Goal: Transaction & Acquisition: Purchase product/service

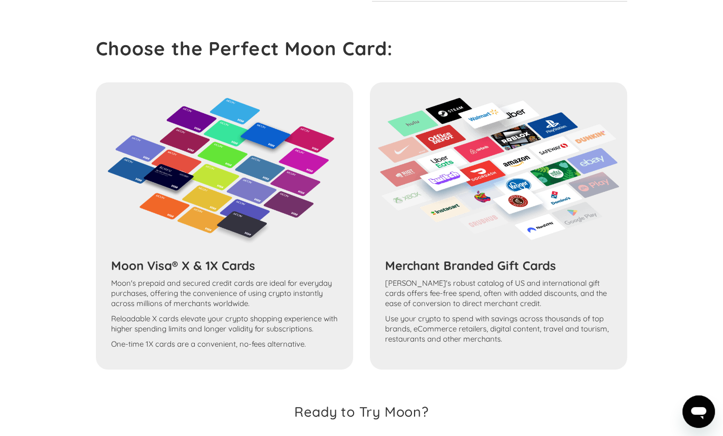
scroll to position [542, 0]
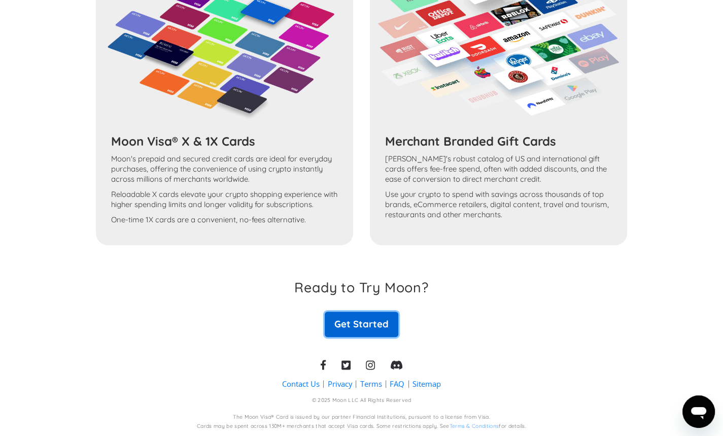
click at [362, 325] on link "Get Started" at bounding box center [361, 323] width 73 height 25
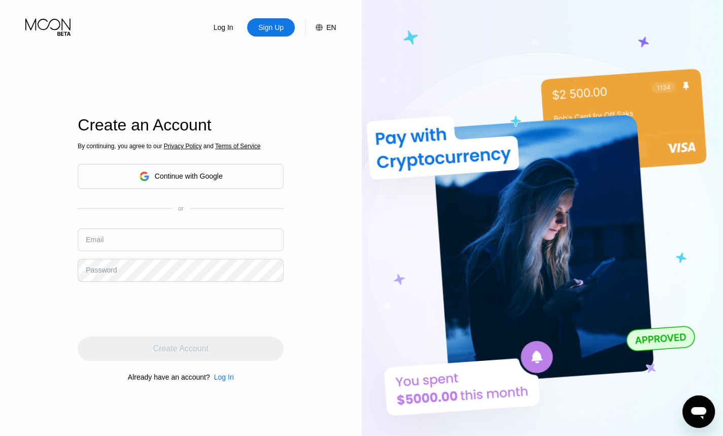
click at [114, 239] on input "text" at bounding box center [181, 239] width 206 height 23
type input "[EMAIL_ADDRESS][DOMAIN_NAME]"
click at [71, 278] on div "Log In Sign Up EN Language English Save Create an Account By continuing, you ag…" at bounding box center [181, 239] width 362 height 479
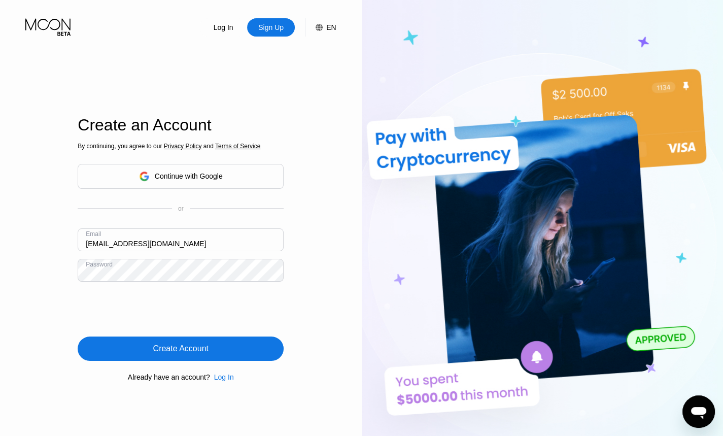
click at [193, 351] on div "Create Account" at bounding box center [180, 348] width 55 height 10
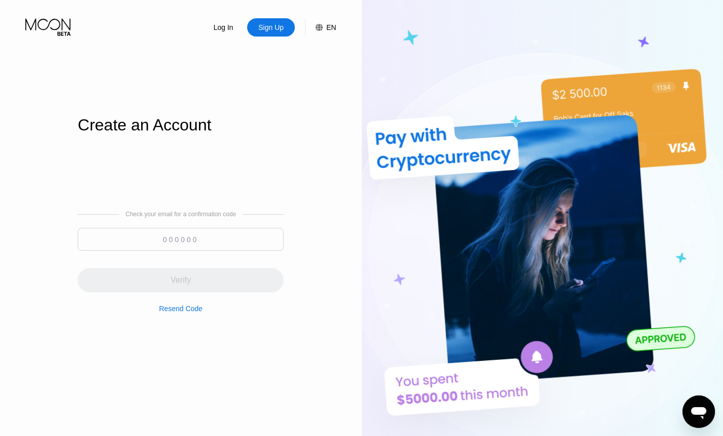
click at [181, 240] on input at bounding box center [181, 239] width 206 height 23
paste input "507032"
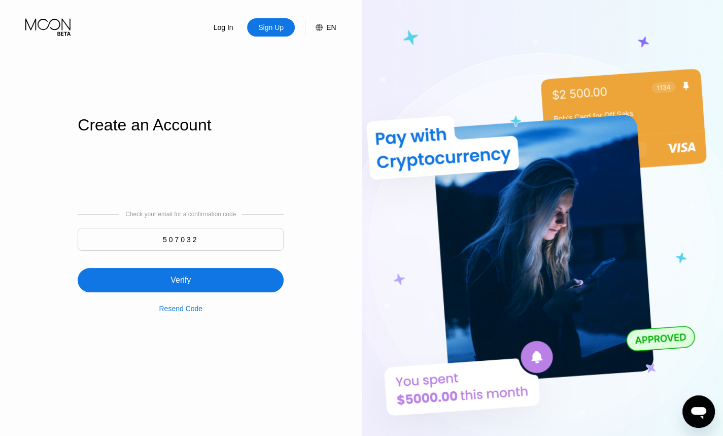
type input "507032"
click at [183, 279] on div "Verify" at bounding box center [180, 280] width 20 height 10
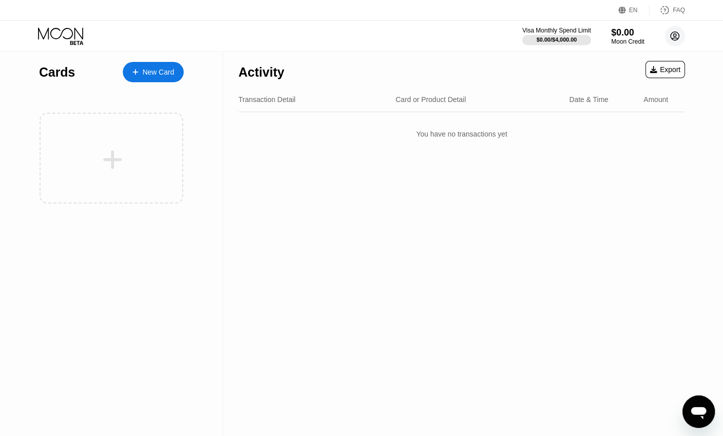
click at [669, 36] on circle at bounding box center [674, 36] width 20 height 20
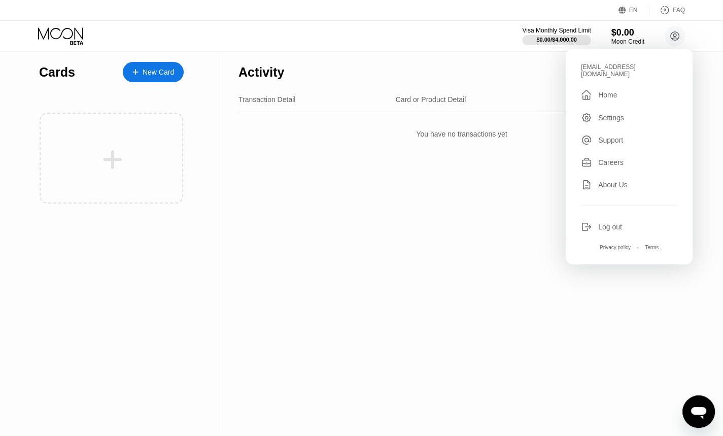
click at [299, 132] on div "You have no transactions yet" at bounding box center [461, 134] width 446 height 28
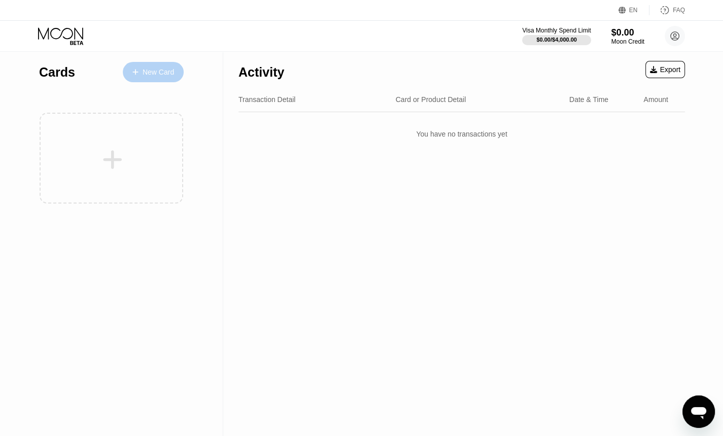
click at [157, 72] on div "New Card" at bounding box center [157, 72] width 31 height 9
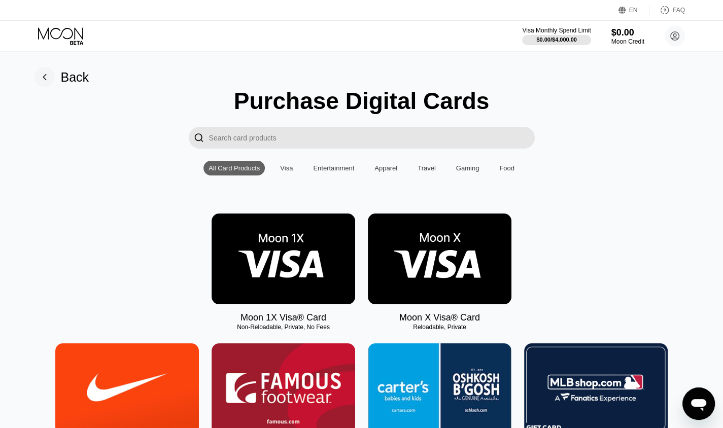
click at [270, 266] on img at bounding box center [282, 258] width 143 height 91
click at [440, 273] on img at bounding box center [439, 258] width 143 height 91
click at [337, 145] on input "Search card products" at bounding box center [372, 138] width 326 height 22
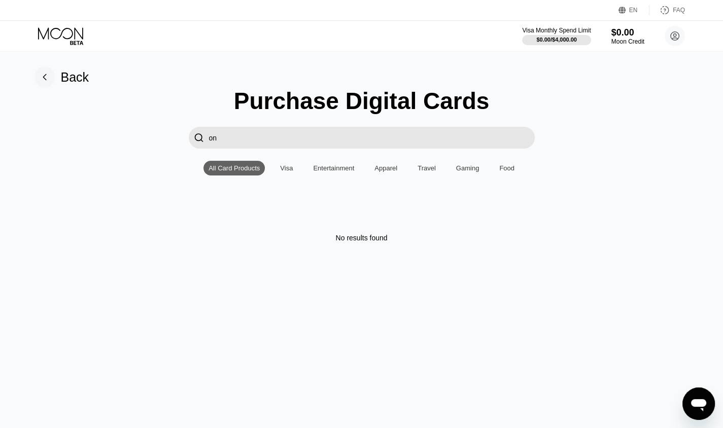
type input "o"
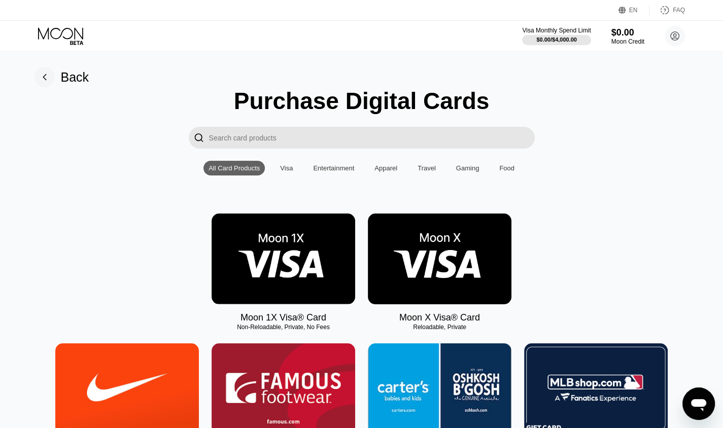
click at [295, 271] on img at bounding box center [282, 258] width 143 height 91
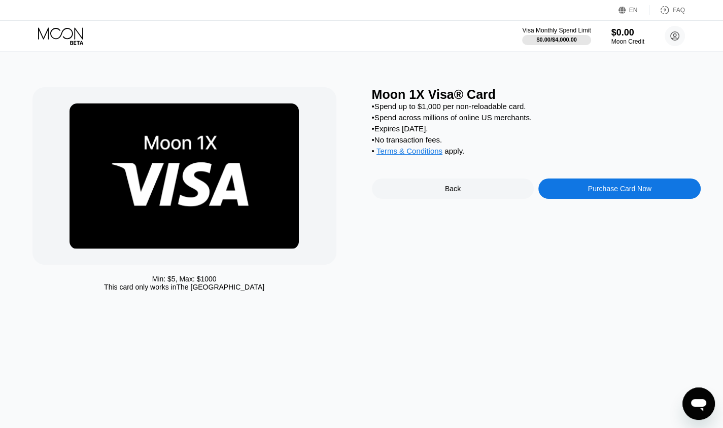
click at [650, 193] on div "Purchase Card Now" at bounding box center [619, 189] width 63 height 8
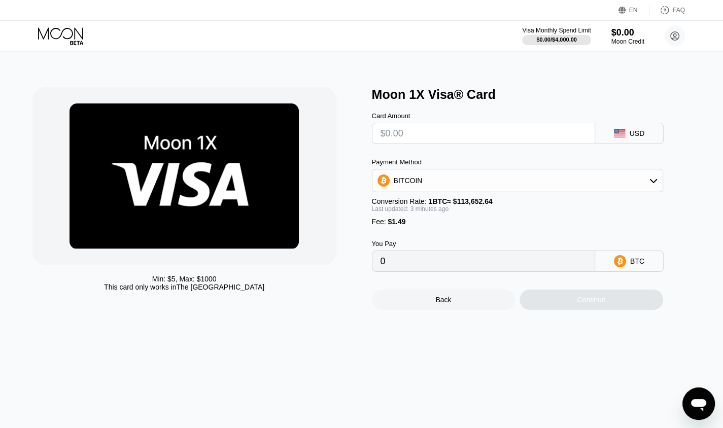
click at [643, 133] on div "USD" at bounding box center [629, 133] width 68 height 21
click at [519, 135] on input "text" at bounding box center [483, 133] width 206 height 20
click at [640, 135] on div "USD" at bounding box center [636, 133] width 15 height 8
click at [478, 127] on input "text" at bounding box center [483, 133] width 206 height 20
click at [459, 180] on div "BITCOIN" at bounding box center [517, 180] width 290 height 20
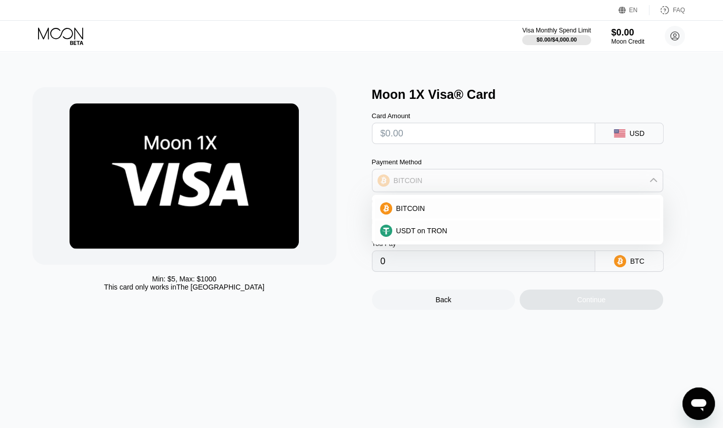
click at [459, 180] on div "BITCOIN" at bounding box center [517, 180] width 290 height 20
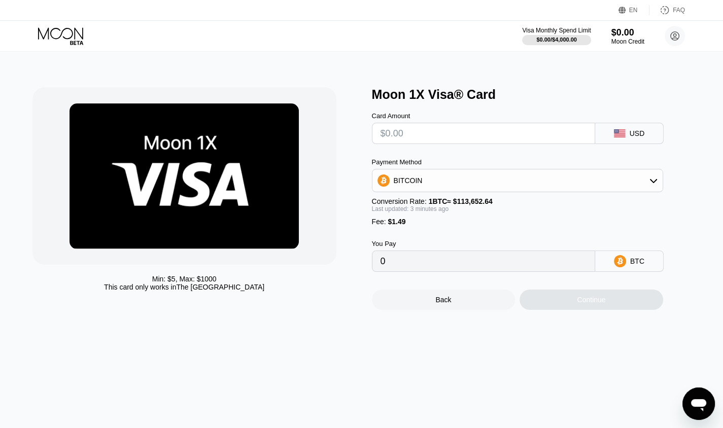
click at [433, 264] on input "0" at bounding box center [483, 261] width 206 height 20
click at [417, 267] on input "0" at bounding box center [483, 261] width 206 height 20
drag, startPoint x: 416, startPoint y: 137, endPoint x: 361, endPoint y: 134, distance: 54.8
click at [361, 134] on div "Min: $ 5 , Max: $ 1000 This card only works in The United States Moon 1X Visa® …" at bounding box center [361, 198] width 658 height 223
type input "$3"
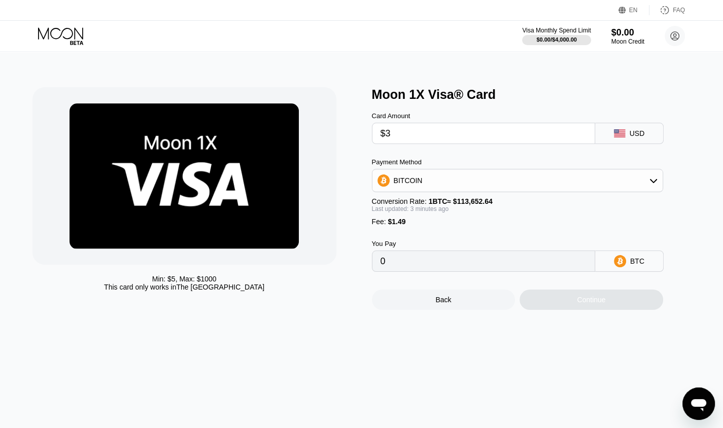
type input "0.00003951"
type input "$30"
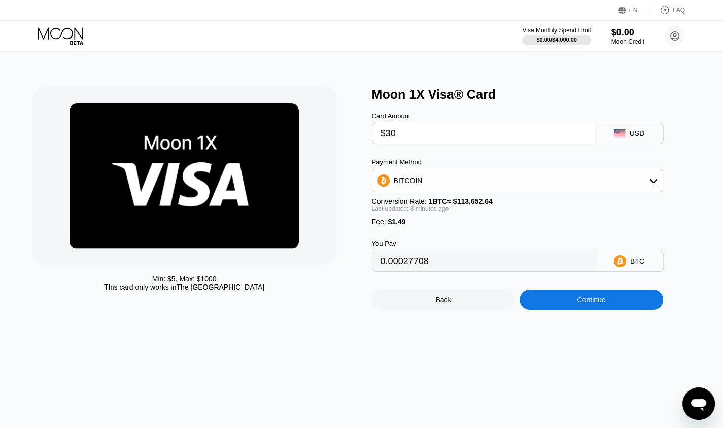
type input "0.00027647"
type input "$30"
click at [656, 185] on icon at bounding box center [653, 180] width 8 height 8
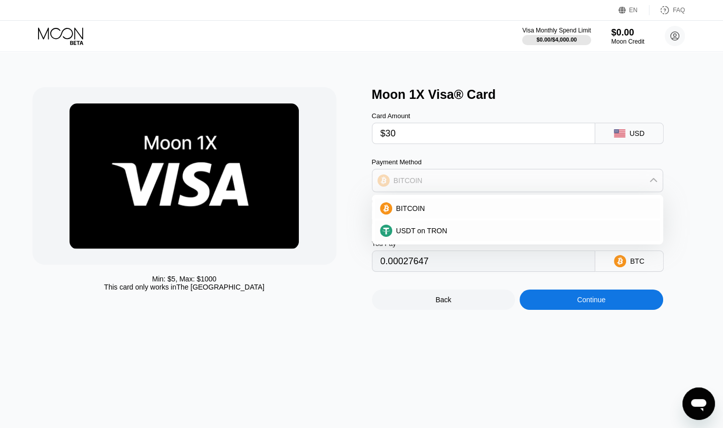
click at [654, 182] on icon at bounding box center [653, 180] width 8 height 8
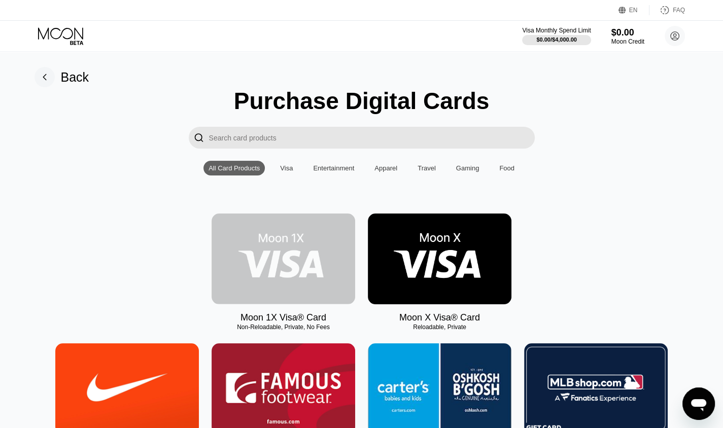
click at [308, 266] on img at bounding box center [282, 258] width 143 height 91
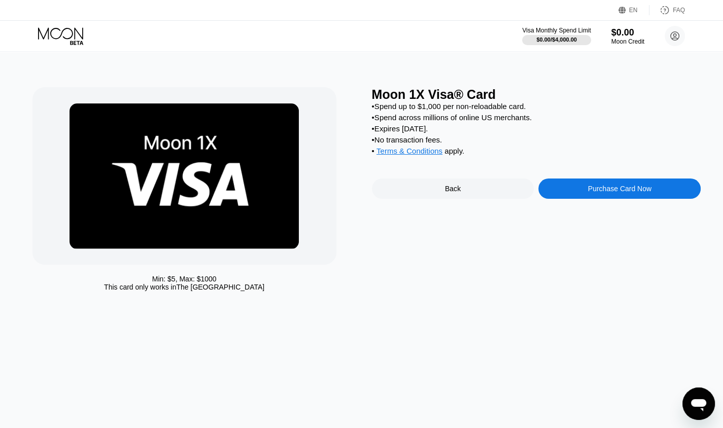
click at [638, 193] on div "Purchase Card Now" at bounding box center [619, 189] width 63 height 8
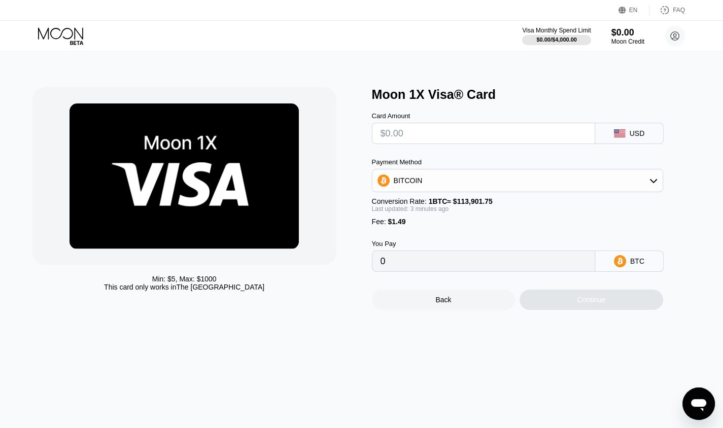
click at [639, 137] on div "USD" at bounding box center [636, 133] width 15 height 8
click at [500, 132] on input "text" at bounding box center [483, 133] width 206 height 20
click at [621, 9] on icon at bounding box center [622, 11] width 8 height 8
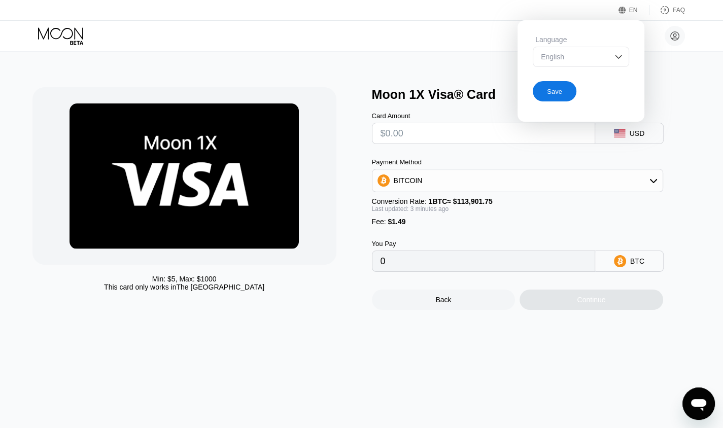
click at [559, 94] on div "Save" at bounding box center [554, 91] width 15 height 9
